Goal: Information Seeking & Learning: Learn about a topic

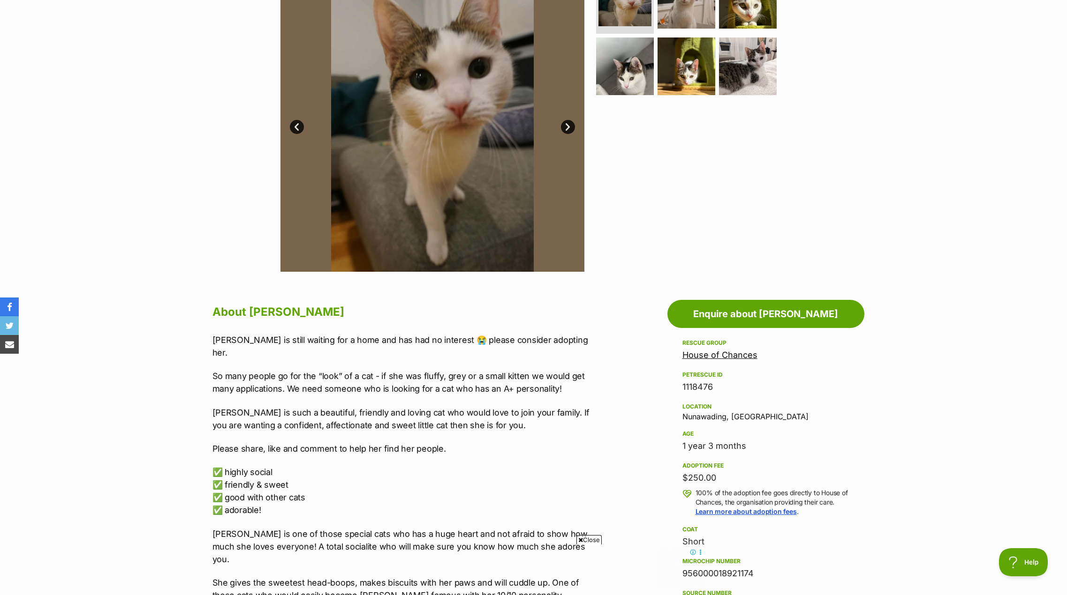
scroll to position [141, 0]
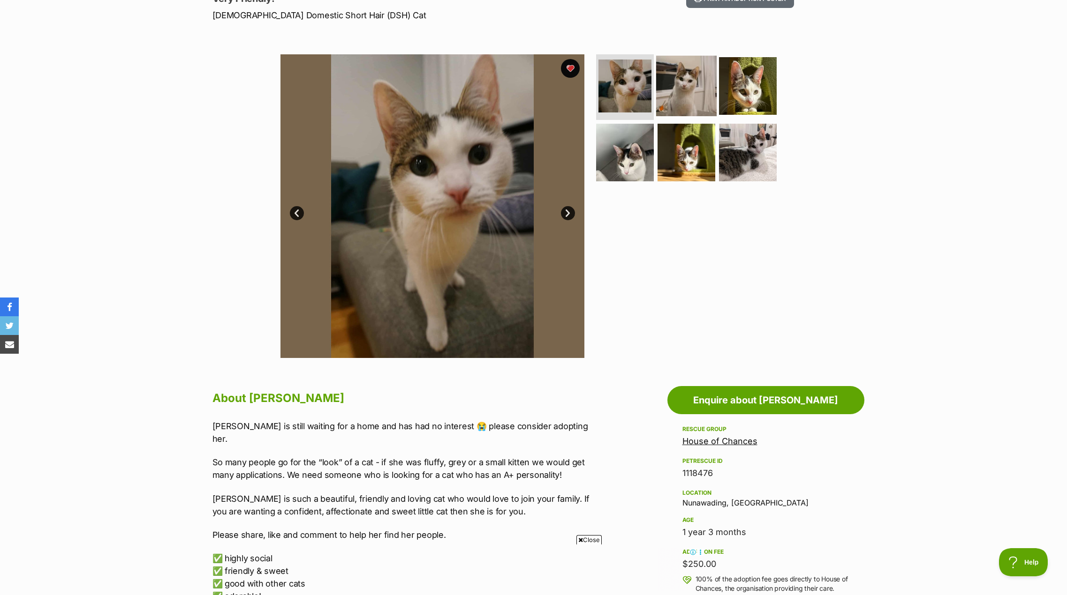
click at [682, 90] on img at bounding box center [686, 86] width 60 height 60
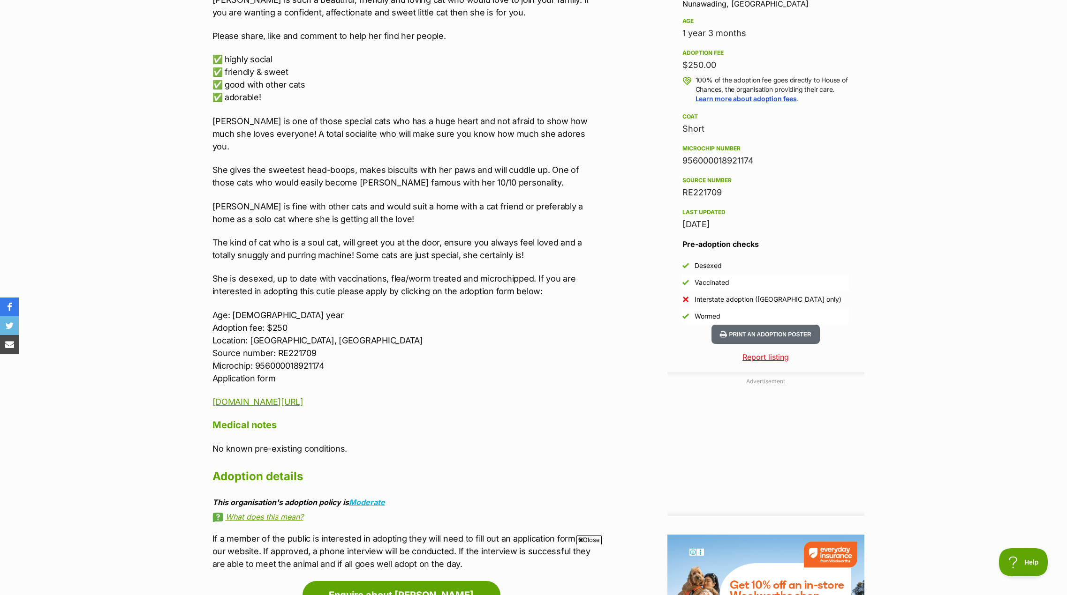
scroll to position [656, 0]
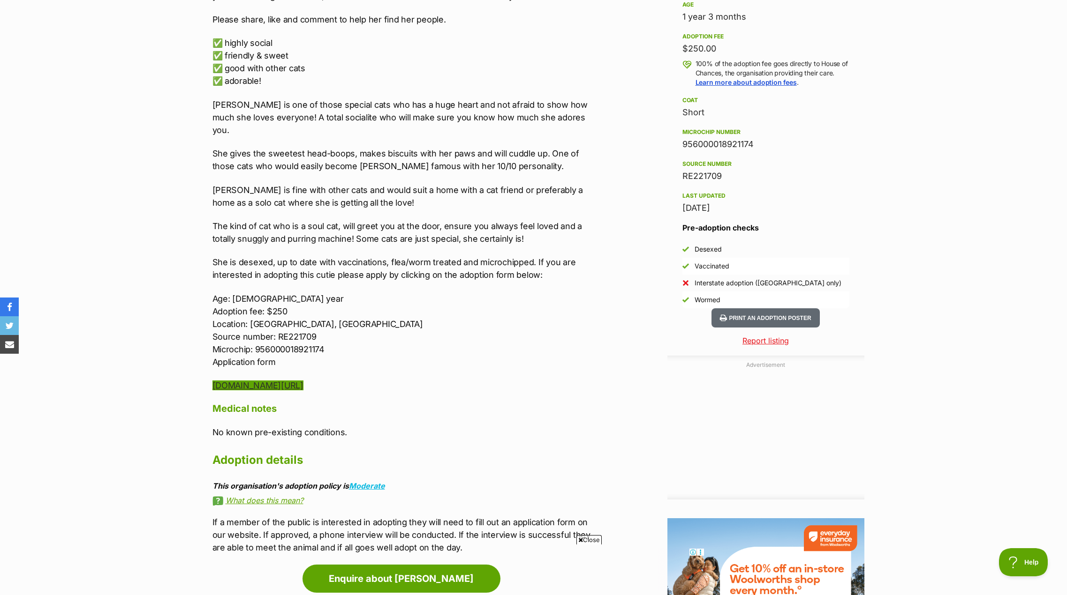
click at [289, 381] on link "www.hocrescue.org.au/cat-adoption-applicationting" at bounding box center [257, 386] width 91 height 10
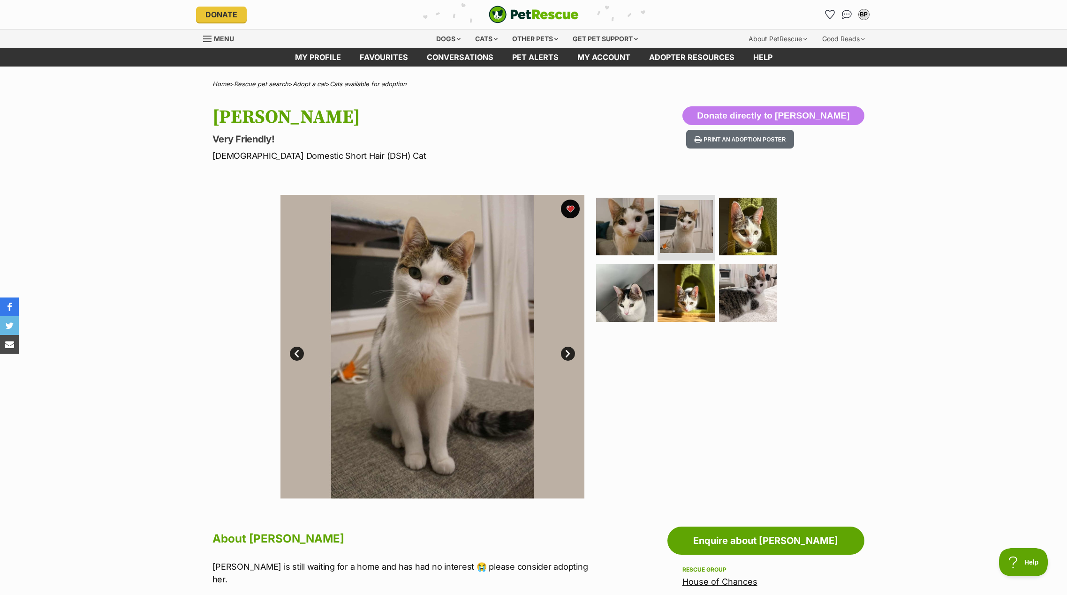
scroll to position [0, 0]
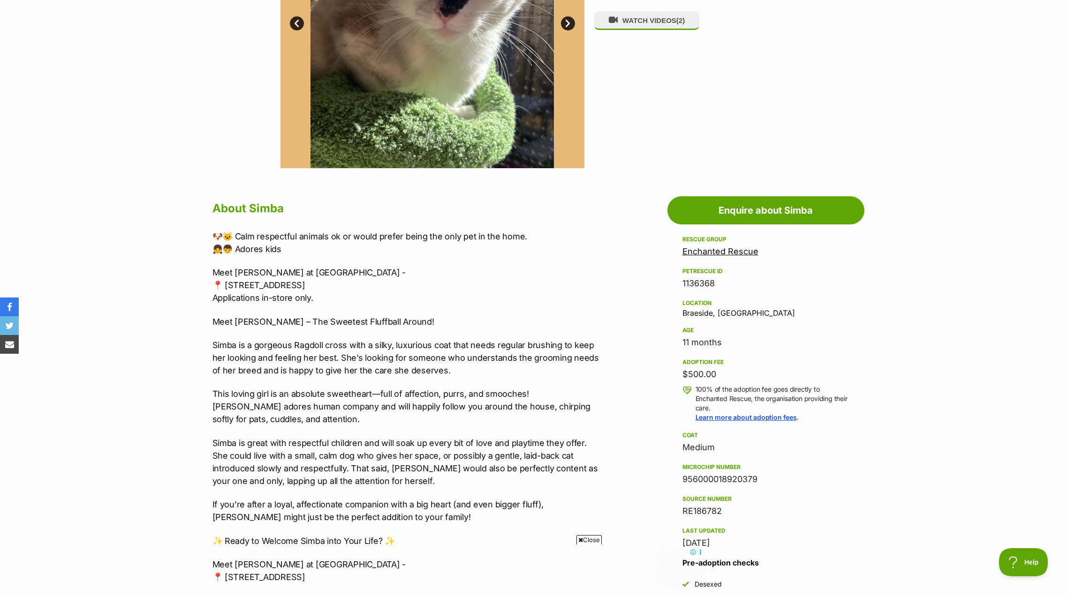
scroll to position [328, 0]
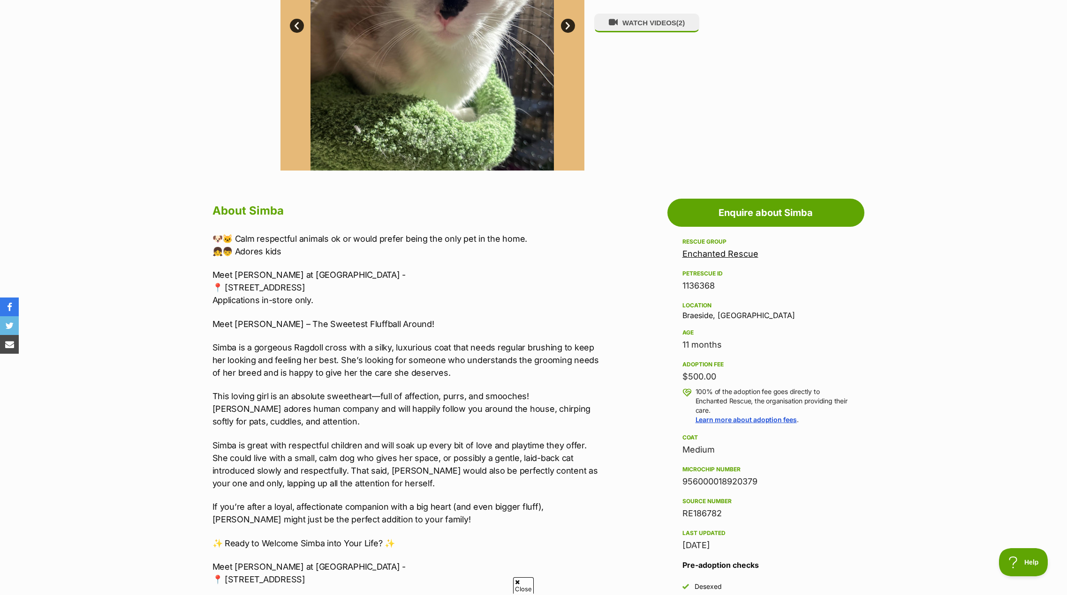
click at [211, 69] on div "Available 6 of 6 images 6 of 6 images 6 of 6 images 6 of 6 images 6 of 6 images…" at bounding box center [533, 12] width 1067 height 318
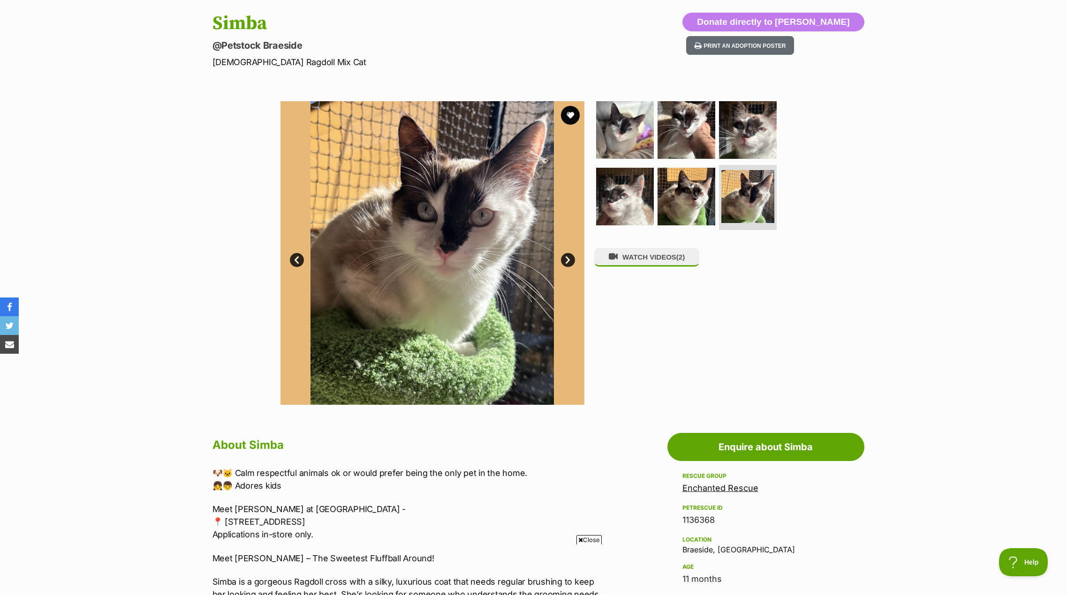
scroll to position [0, 0]
